Goal: Navigation & Orientation: Find specific page/section

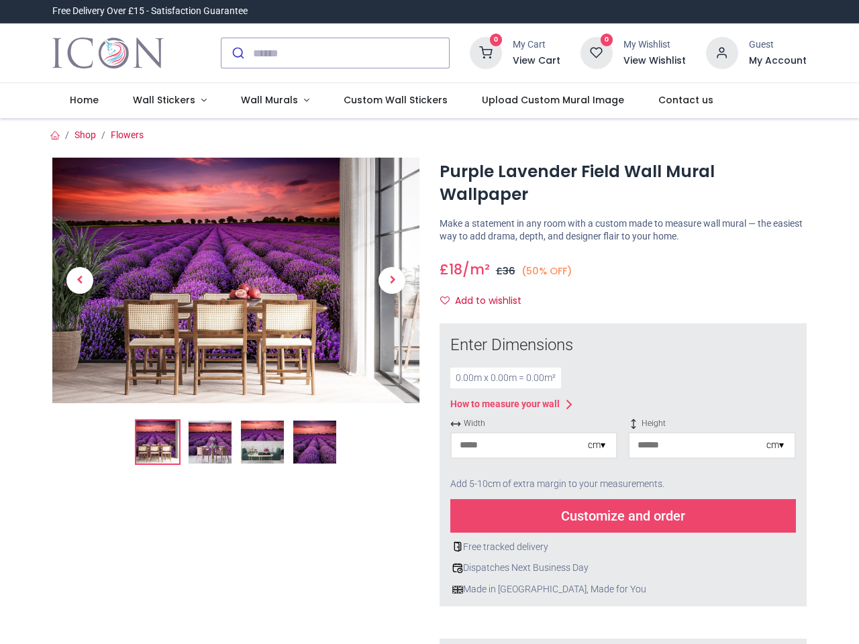
click at [429, 323] on div "× How to Measure Your Wall Standard Wall Measure from edge to edge at the wides…" at bounding box center [622, 586] width 387 height 526
click at [336, 53] on input "search" at bounding box center [351, 53] width 196 height 30
click at [352, 53] on input "search" at bounding box center [351, 53] width 196 height 30
click at [539, 61] on h6 "View Cart" at bounding box center [537, 60] width 48 height 13
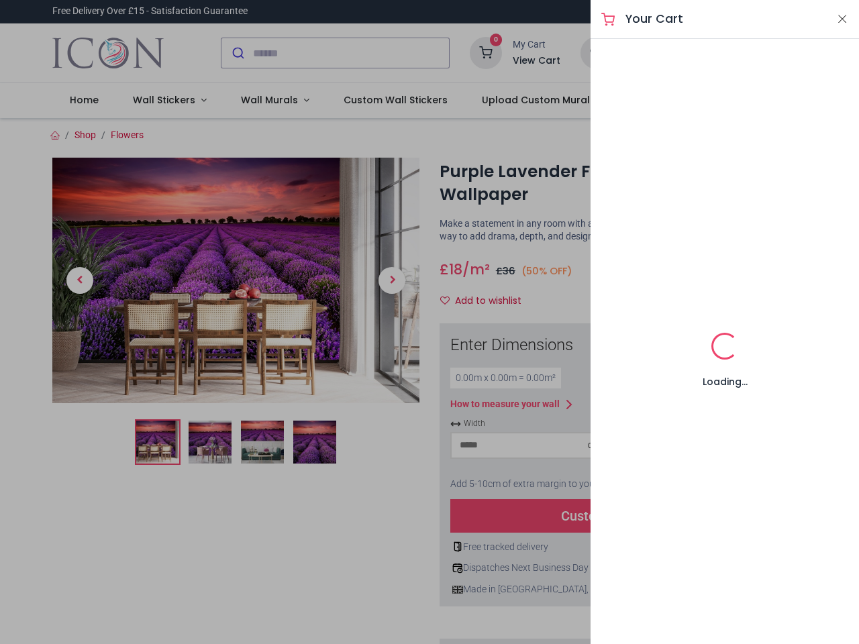
click at [723, 52] on div at bounding box center [429, 322] width 859 height 644
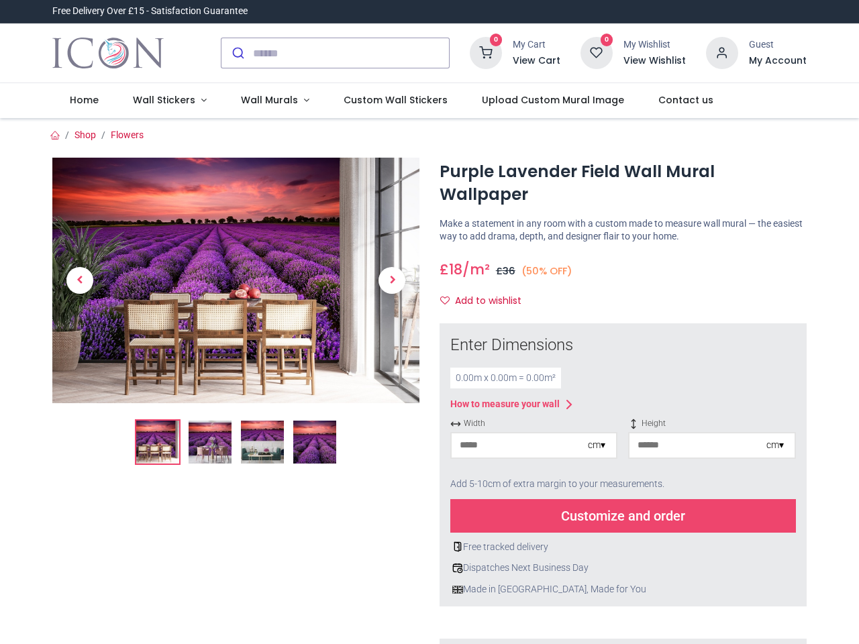
click at [777, 61] on h6 "My Account" at bounding box center [778, 60] width 58 height 13
click at [269, 101] on span "Wall Murals" at bounding box center [269, 99] width 57 height 13
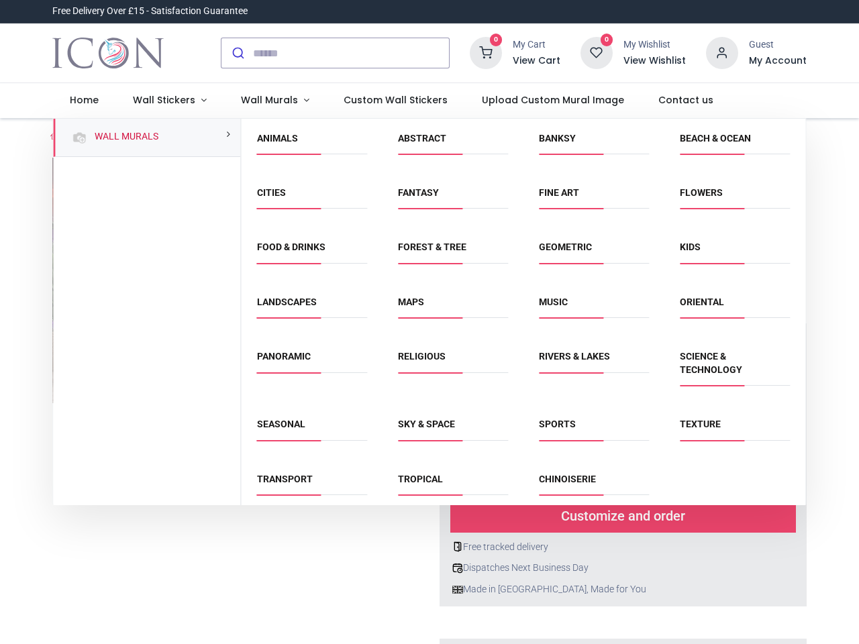
click at [428, 381] on div "Religious" at bounding box center [452, 371] width 141 height 68
